Goal: Information Seeking & Learning: Learn about a topic

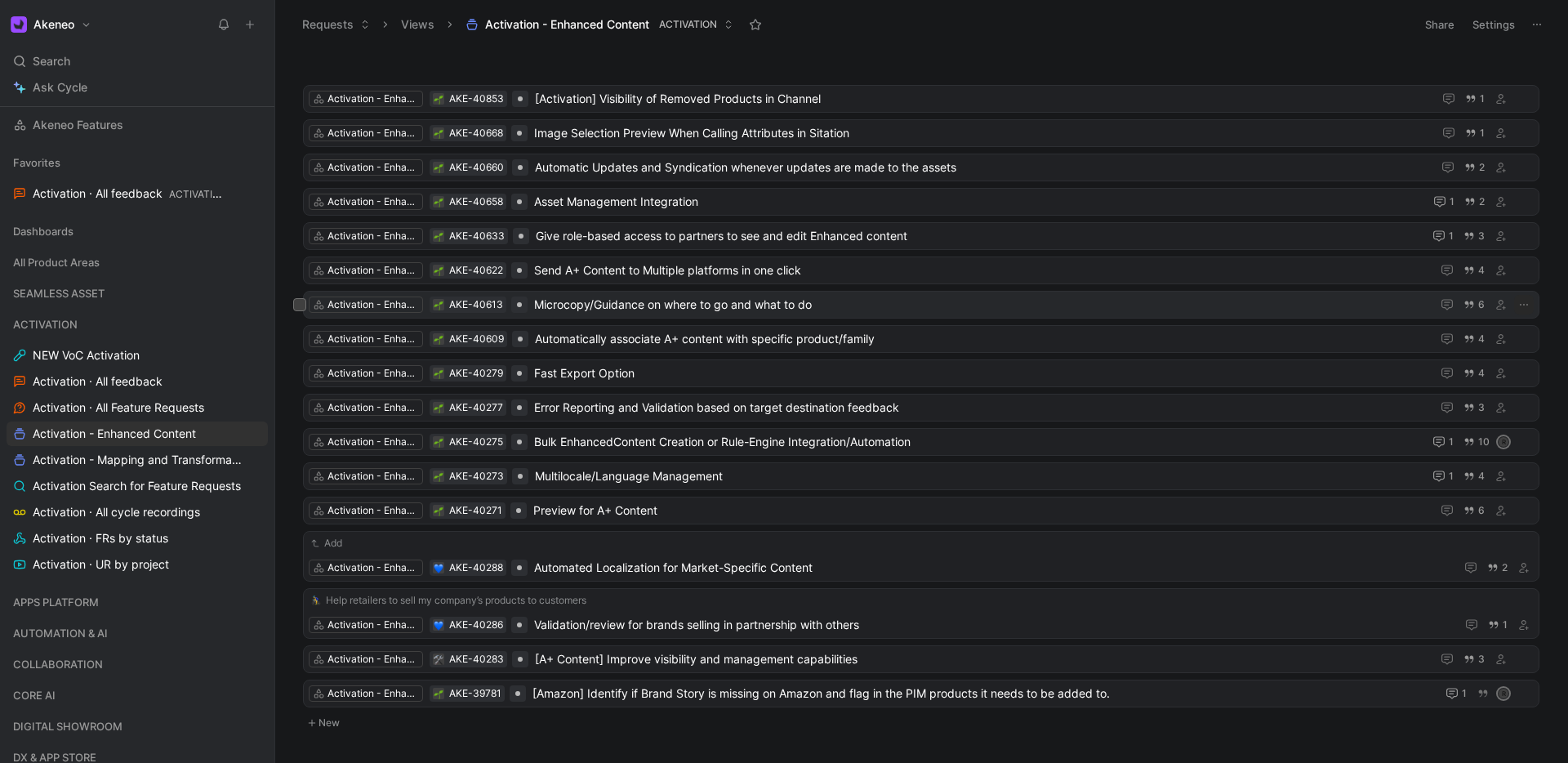
click at [840, 304] on span "Microcopy/Guidance on where to go and what to do" at bounding box center [978, 304] width 890 height 20
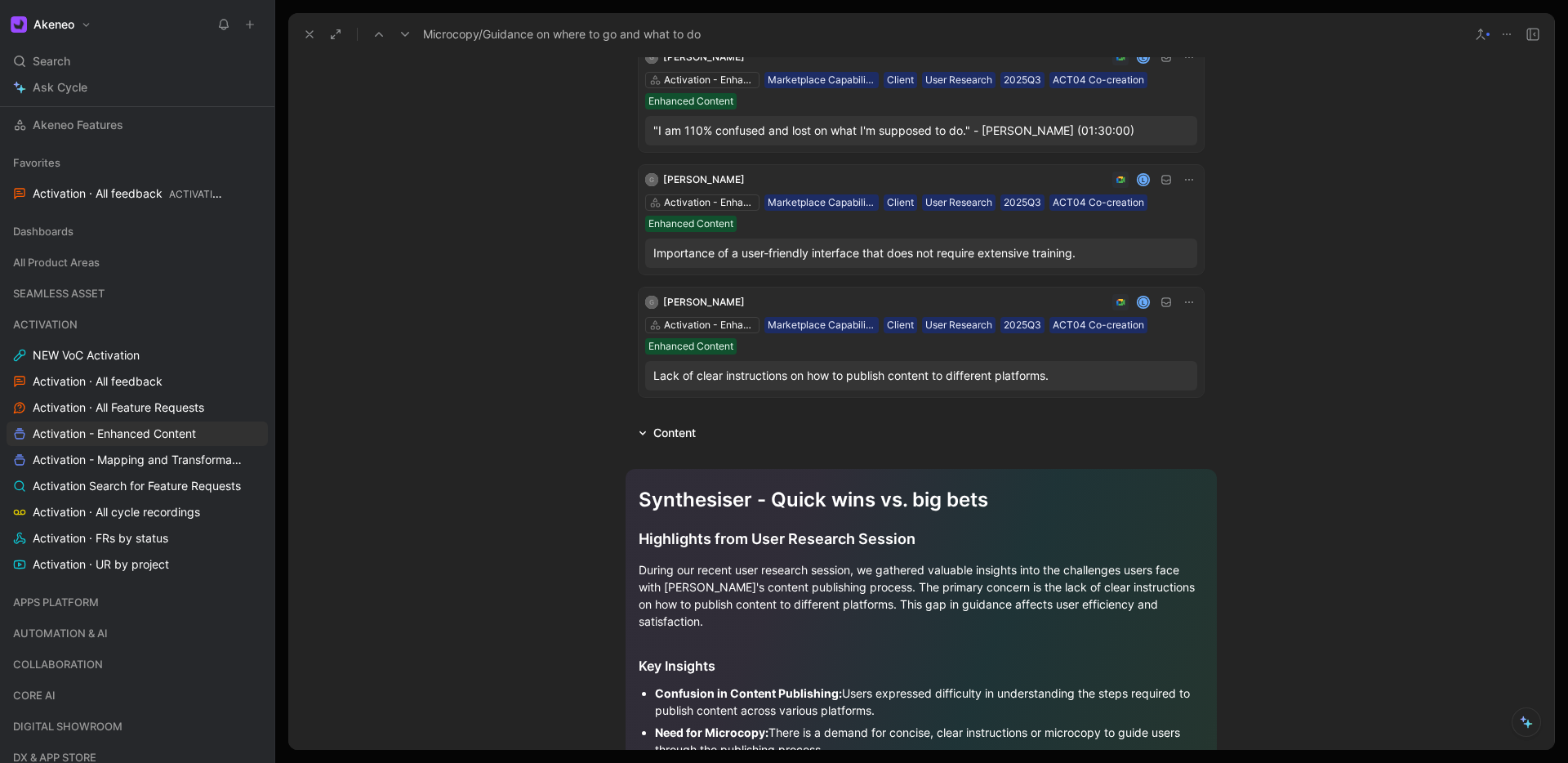
scroll to position [616, 0]
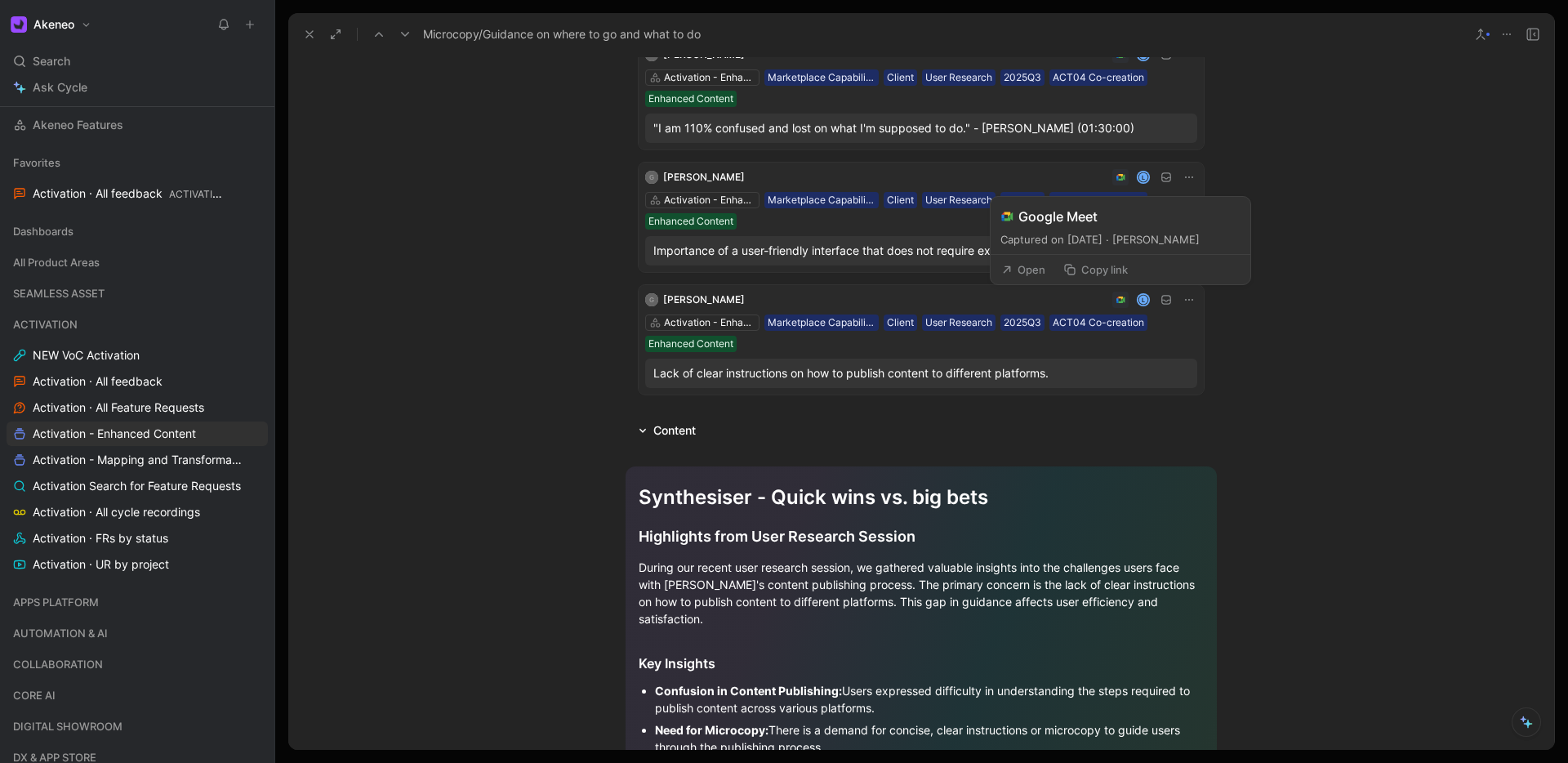
click at [1123, 299] on use at bounding box center [1121, 300] width 9 height 7
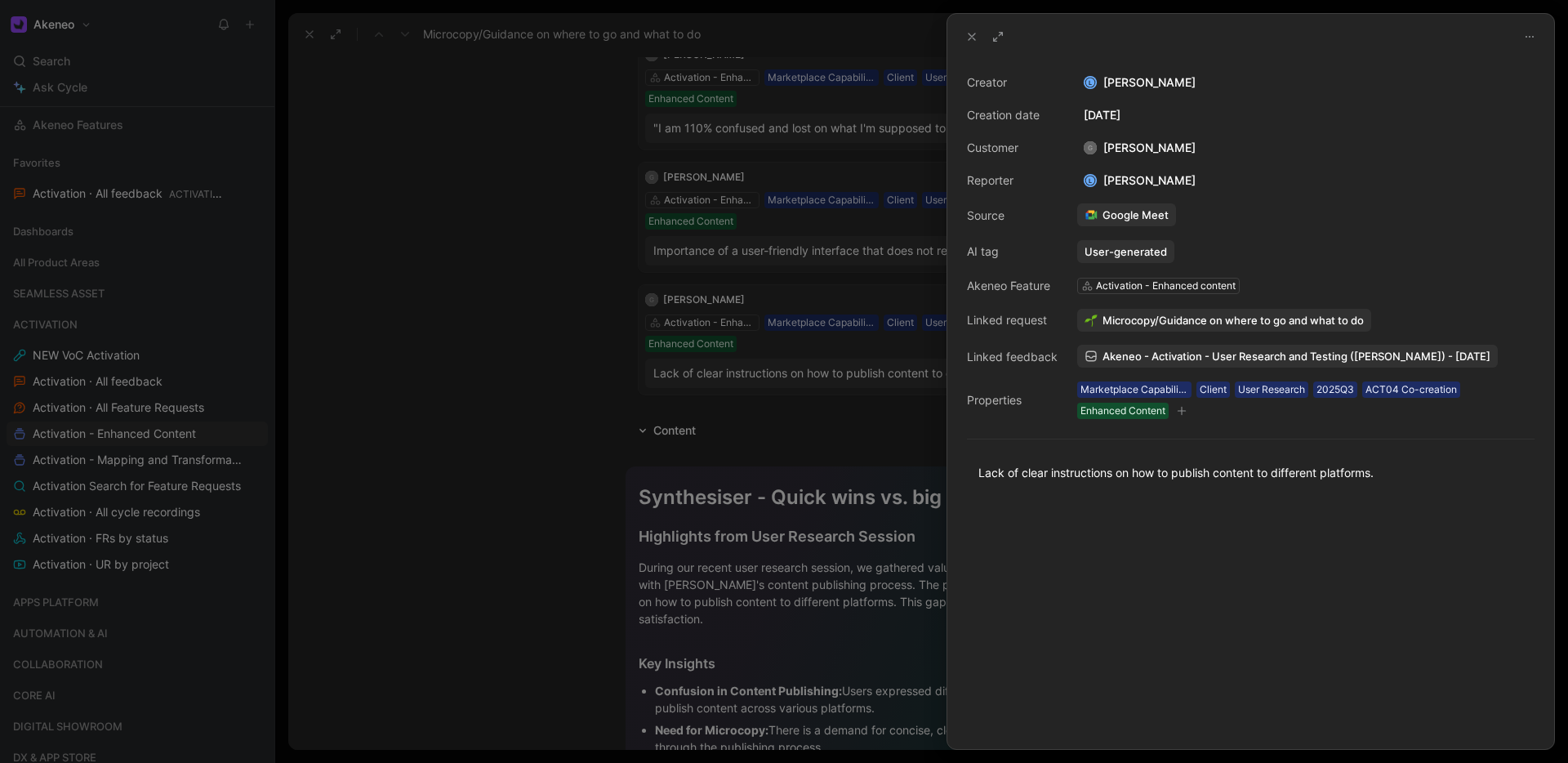
click at [1275, 355] on span "Akeneo - Activation - User Research and Testing ([PERSON_NAME]) - [DATE]" at bounding box center [1296, 356] width 388 height 15
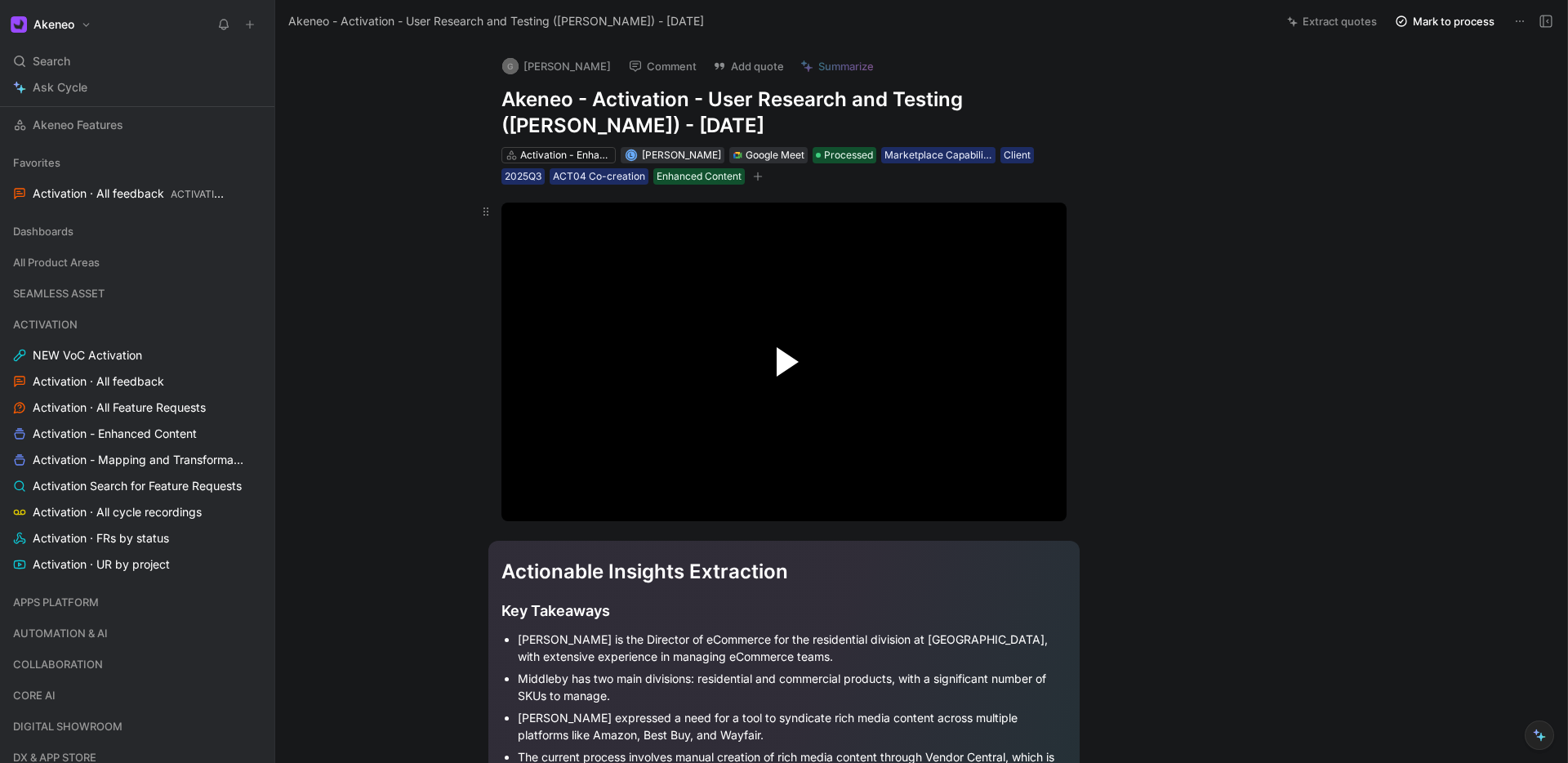
click at [778, 360] on span "Video Player" at bounding box center [787, 361] width 22 height 29
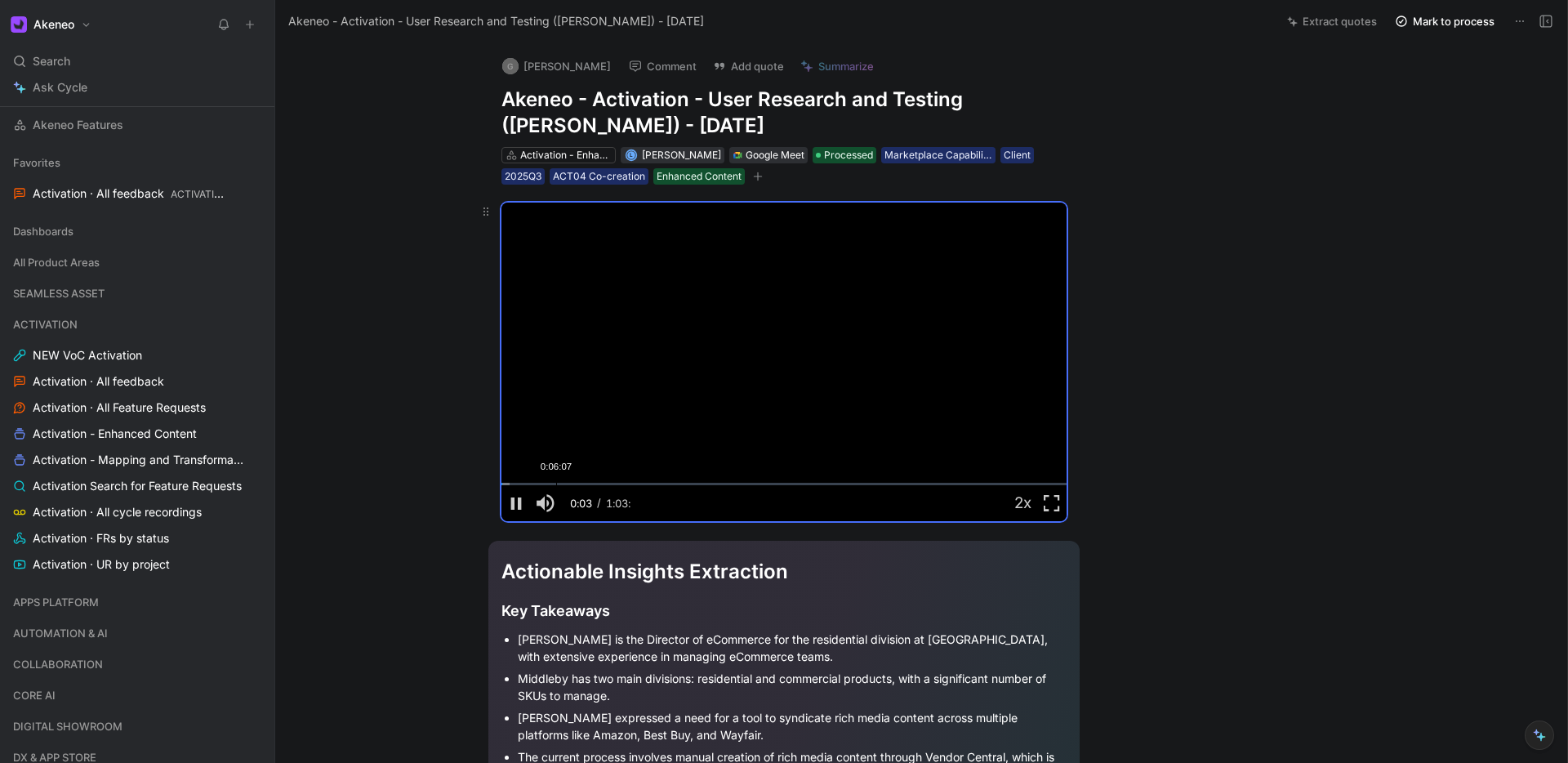
click at [556, 485] on div "Loaded : 1.40% 0:06:07 0:00:03" at bounding box center [784, 483] width 565 height 3
click at [511, 503] on span "Video Player" at bounding box center [516, 503] width 29 height 0
